Goal: Task Accomplishment & Management: Manage account settings

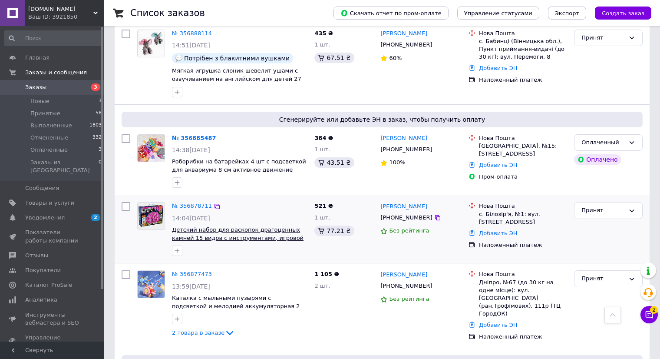
scroll to position [434, 0]
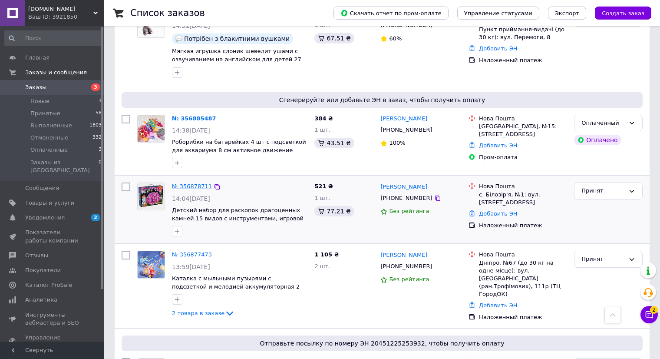
click at [187, 183] on link "№ 356878711" at bounding box center [192, 186] width 40 height 7
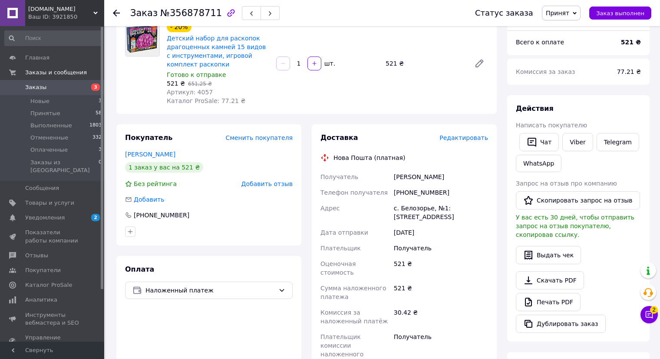
scroll to position [94, 0]
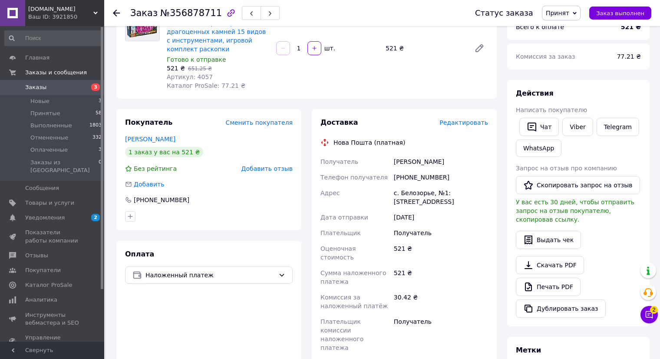
click at [404, 159] on div "Шевченко Вита" at bounding box center [441, 162] width 98 height 16
copy div "Шевченко"
click at [432, 159] on div "Шевченко Вита" at bounding box center [441, 162] width 98 height 16
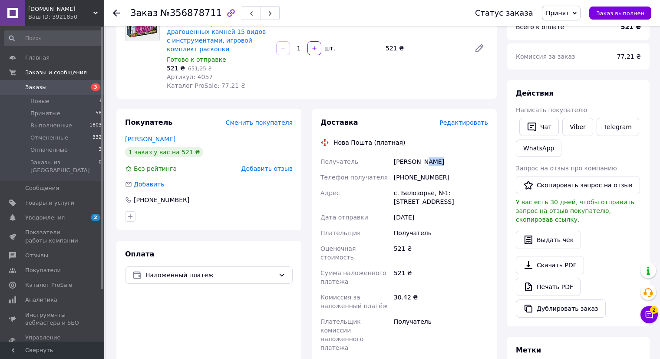
copy div "Вита"
click at [63, 86] on span "Заказы" at bounding box center [52, 87] width 55 height 8
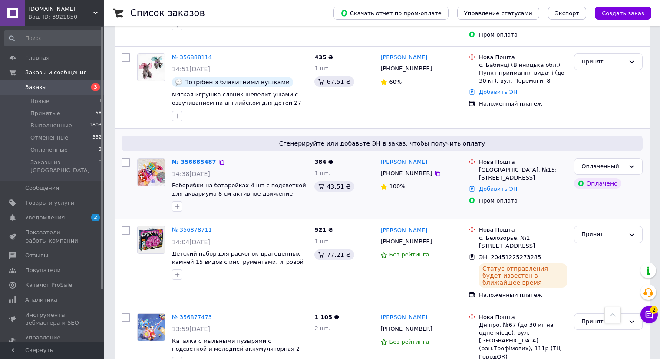
scroll to position [391, 0]
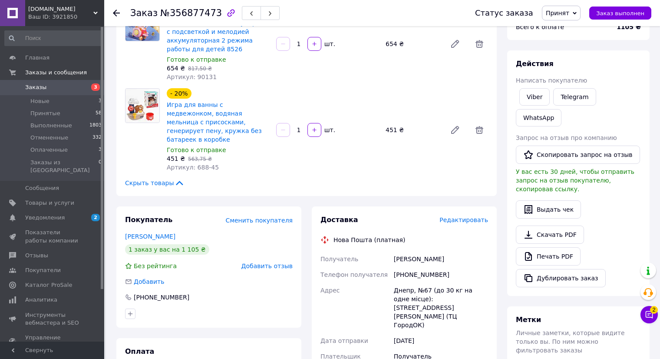
scroll to position [130, 0]
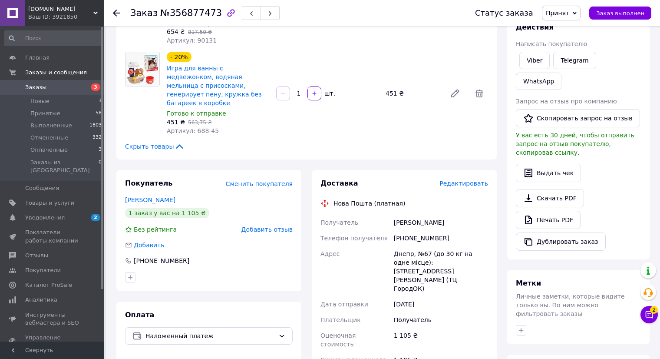
click at [408, 216] on div "Корольова Олена" at bounding box center [441, 223] width 98 height 16
copy div "Корольова"
click at [434, 216] on div "Корольова Олена" at bounding box center [441, 223] width 98 height 16
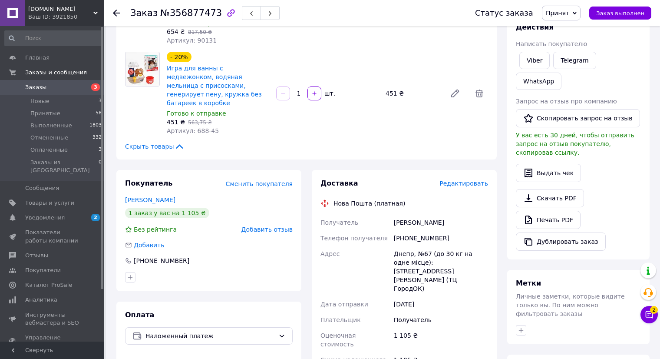
copy div "Олена"
click at [71, 91] on span "Заказы" at bounding box center [52, 87] width 55 height 8
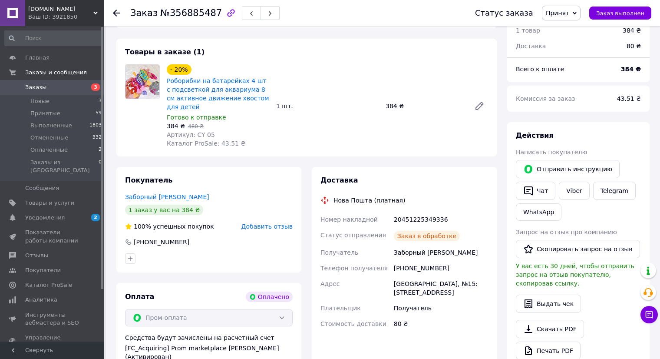
scroll to position [150, 0]
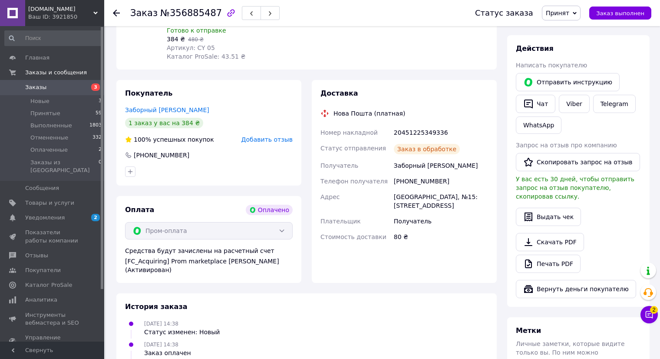
click at [404, 166] on div "Заборный Андрей" at bounding box center [441, 166] width 98 height 16
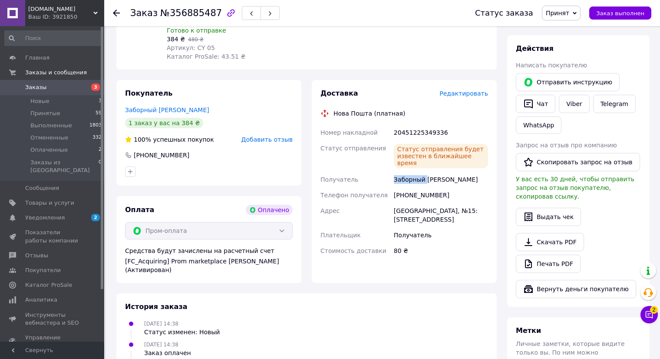
copy div "Заборный"
click at [434, 172] on div "Заборный Андрей" at bounding box center [441, 180] width 98 height 16
click at [435, 172] on div "Заборный Андрей" at bounding box center [441, 180] width 98 height 16
copy div "Андрей"
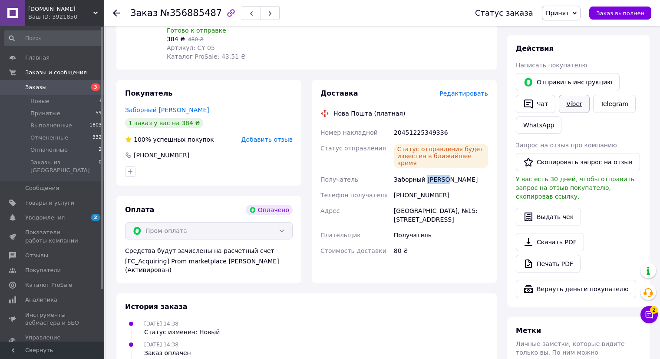
click at [576, 103] on link "Viber" at bounding box center [574, 104] width 30 height 18
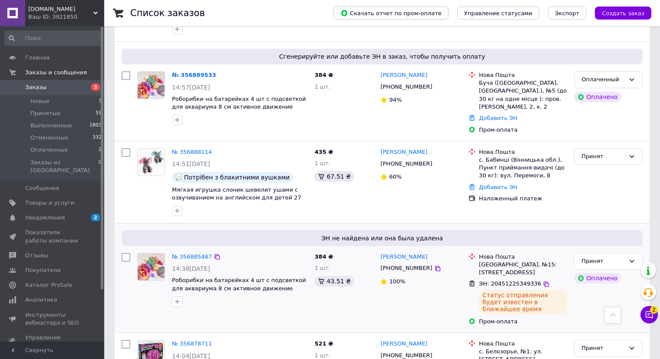
scroll to position [217, 0]
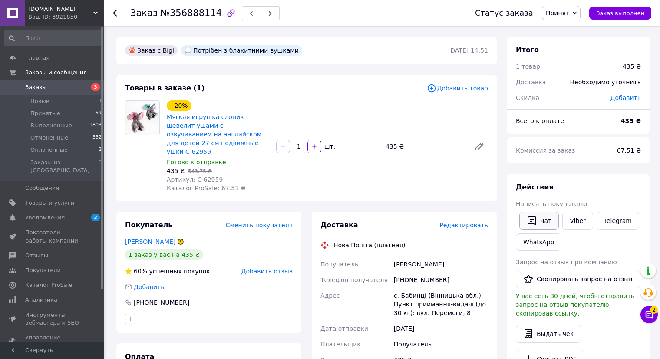
click at [540, 222] on button "Чат" at bounding box center [540, 221] width 40 height 18
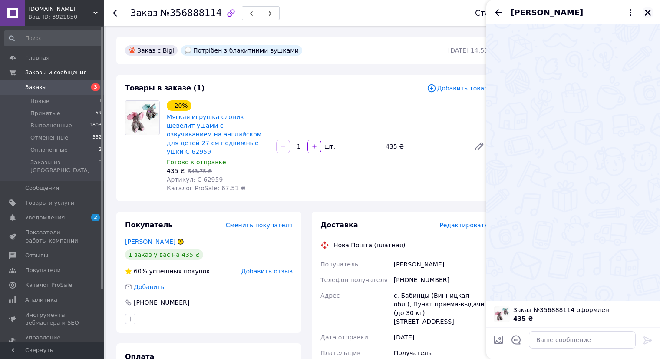
click at [648, 13] on icon "Закрыть" at bounding box center [648, 13] width 6 height 6
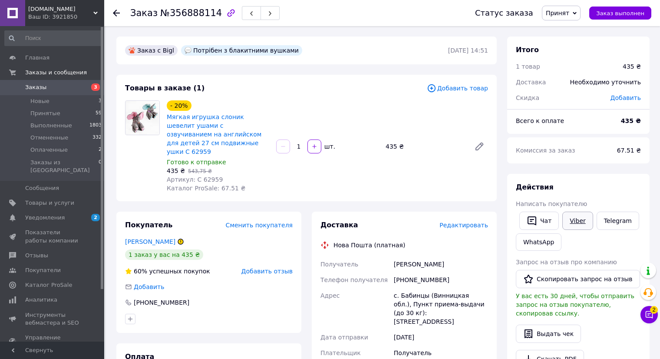
click at [564, 222] on link "Viber" at bounding box center [578, 221] width 30 height 18
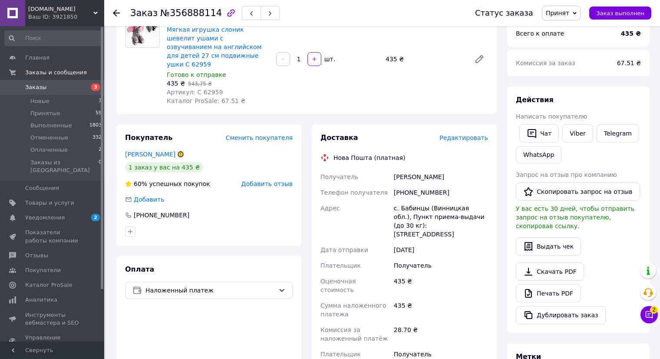
scroll to position [94, 0]
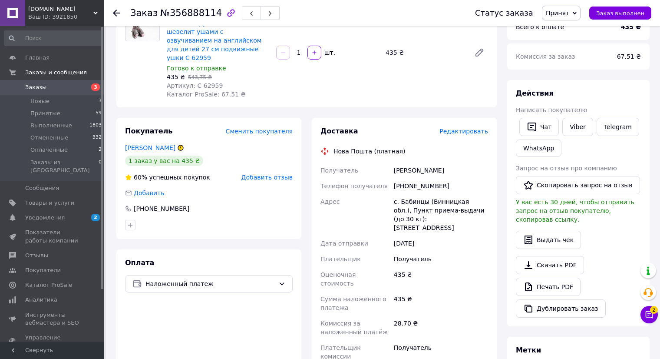
click at [400, 163] on div "Вітюк Юлія" at bounding box center [441, 170] width 98 height 16
copy div "Вітюк"
click at [417, 163] on div "Вітюк Юлія" at bounding box center [441, 170] width 98 height 16
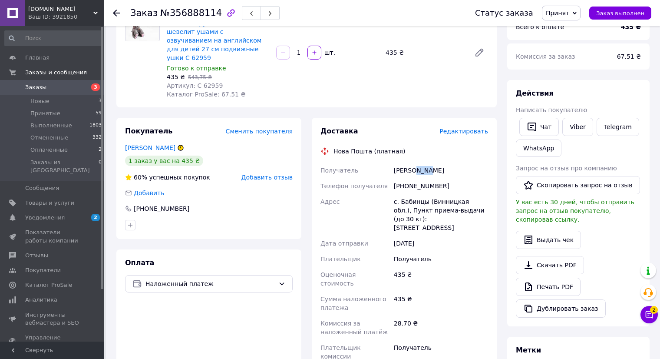
copy div "Юлія"
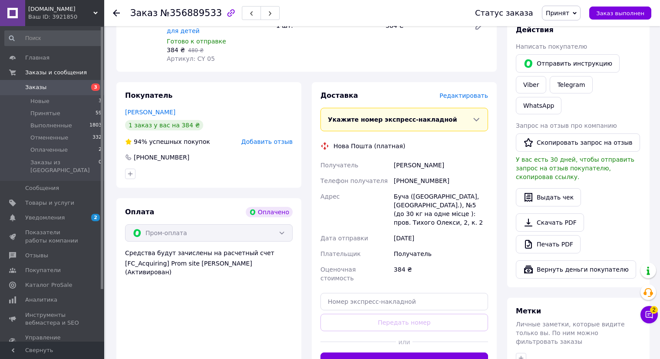
scroll to position [176, 0]
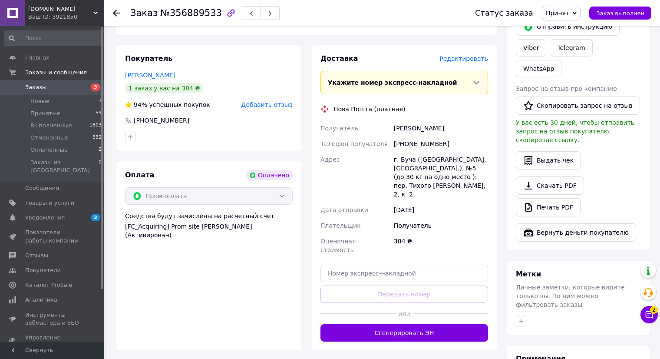
click at [406, 128] on div "[PERSON_NAME]" at bounding box center [441, 128] width 98 height 16
click at [406, 128] on div "Беланенко Алина" at bounding box center [441, 128] width 98 height 16
copy div "Беланенко"
click at [434, 128] on div "Беланенко Алина" at bounding box center [441, 128] width 98 height 16
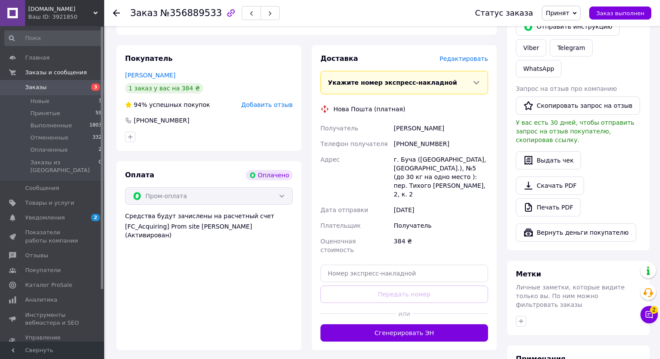
copy div "Алина"
click at [75, 84] on span "Заказы" at bounding box center [52, 87] width 55 height 8
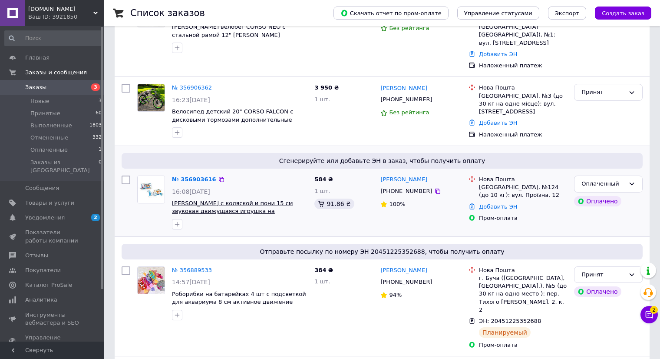
scroll to position [87, 0]
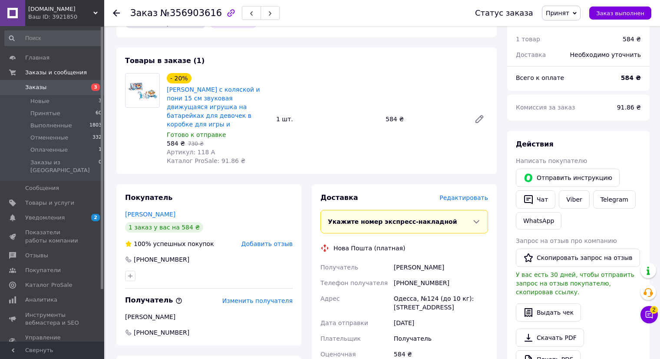
scroll to position [87, 0]
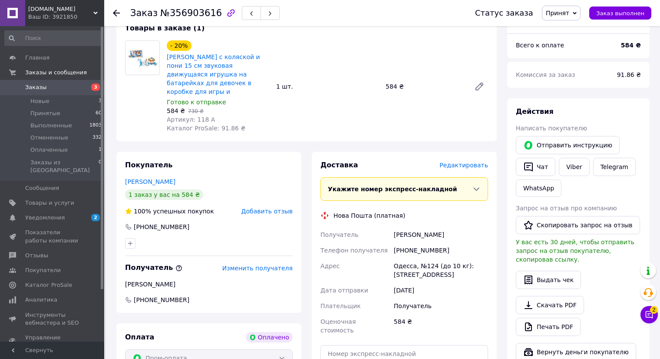
click at [398, 229] on div "Бені Марія" at bounding box center [441, 235] width 98 height 16
copy div "Бені"
click at [416, 229] on div "Бені Марія" at bounding box center [441, 235] width 98 height 16
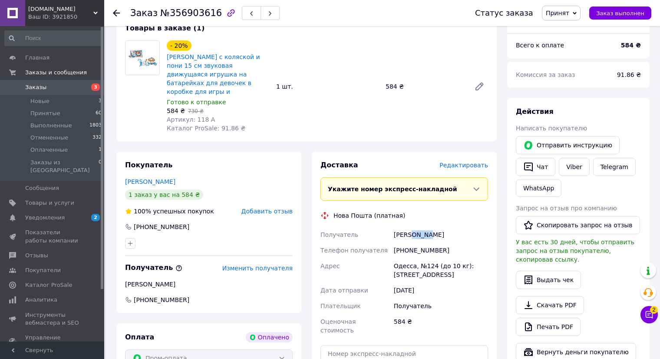
copy div "Марія"
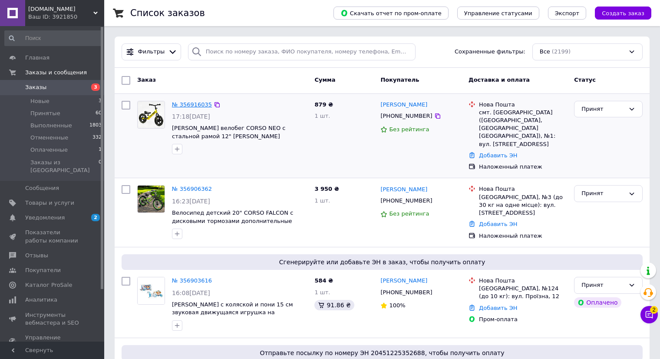
click at [179, 103] on link "№ 356916035" at bounding box center [192, 104] width 40 height 7
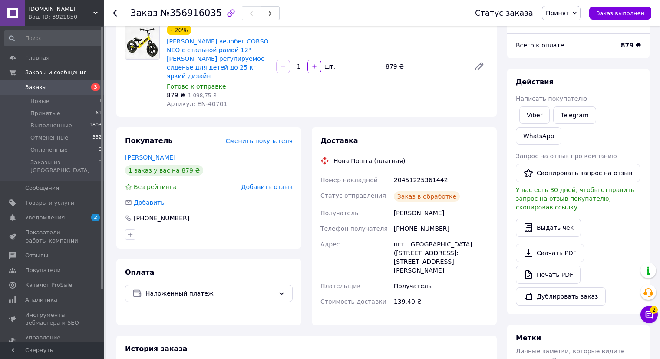
scroll to position [130, 0]
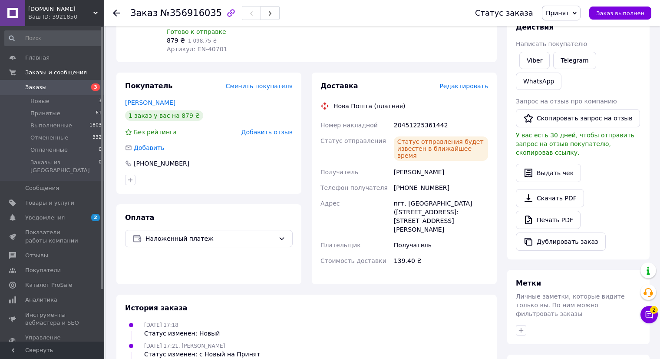
click at [406, 164] on div "Маслянко Юлія" at bounding box center [441, 172] width 98 height 16
copy div "Маслянко"
click at [433, 164] on div "Маслянко Юлія" at bounding box center [441, 172] width 98 height 16
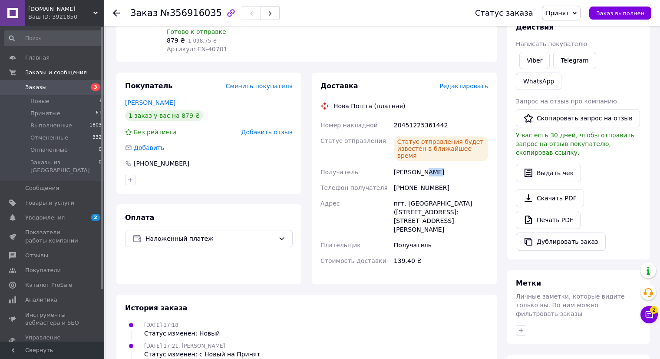
copy div "Юлія"
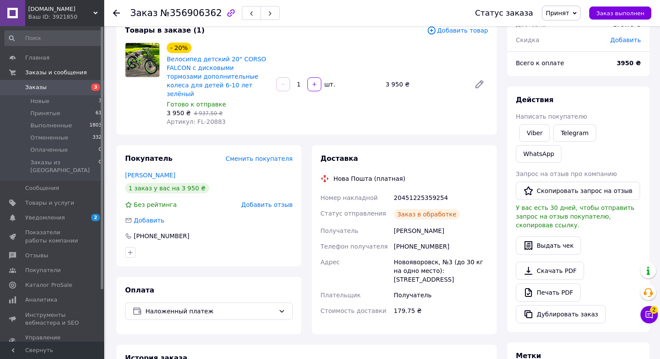
scroll to position [85, 0]
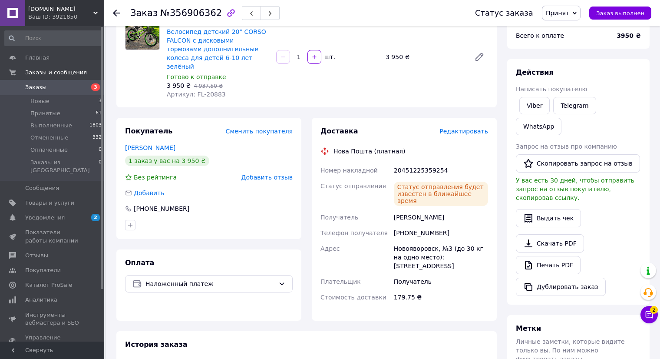
click at [404, 209] on div "[PERSON_NAME]" at bounding box center [441, 217] width 98 height 16
copy div "[PERSON_NAME]"
click at [441, 209] on div "[PERSON_NAME]" at bounding box center [441, 217] width 98 height 16
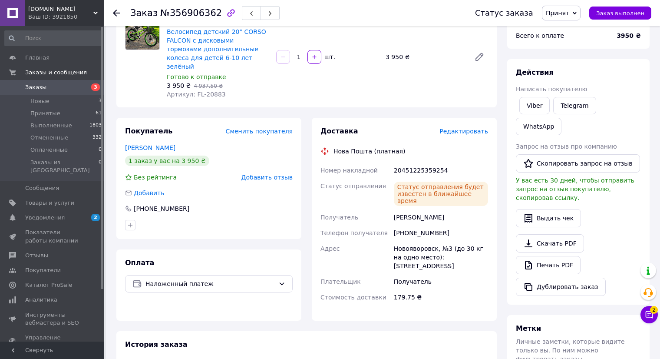
copy div "[PERSON_NAME]"
